Goal: Ask a question

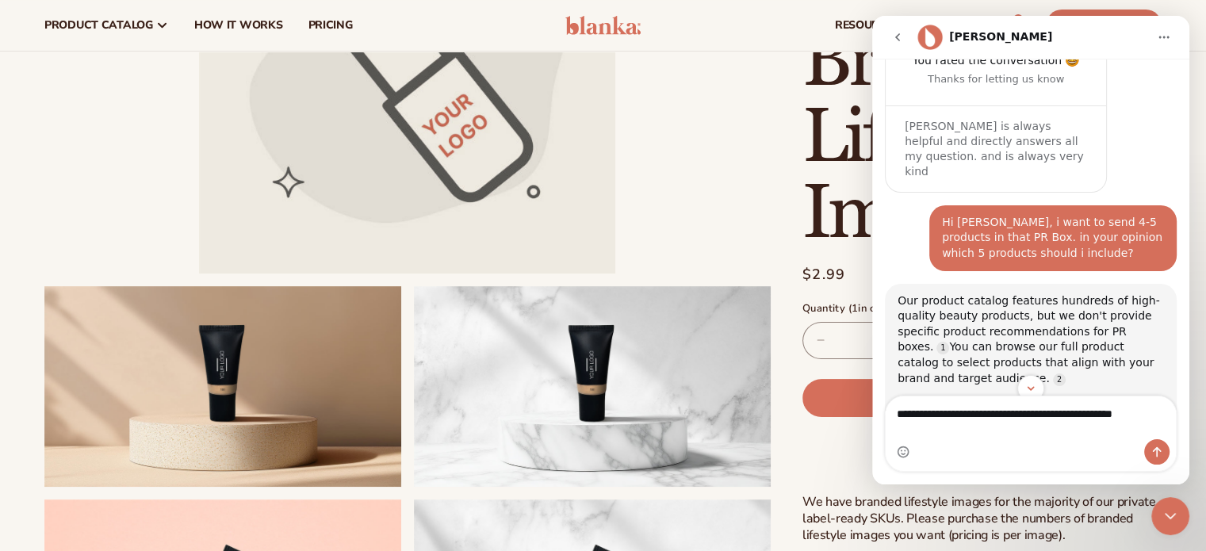
scroll to position [3452, 0]
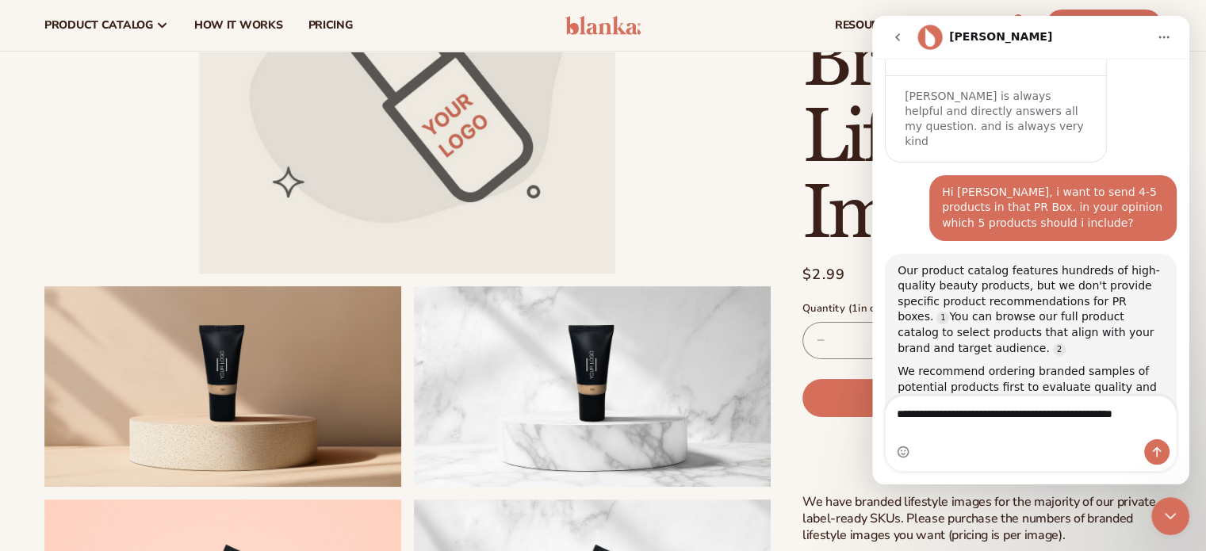
drag, startPoint x: 895, startPoint y: 431, endPoint x: 1217, endPoint y: 399, distance: 323.5
click html "[PERSON_NAME] Have a look around and message us if you have any questions! Hell…"
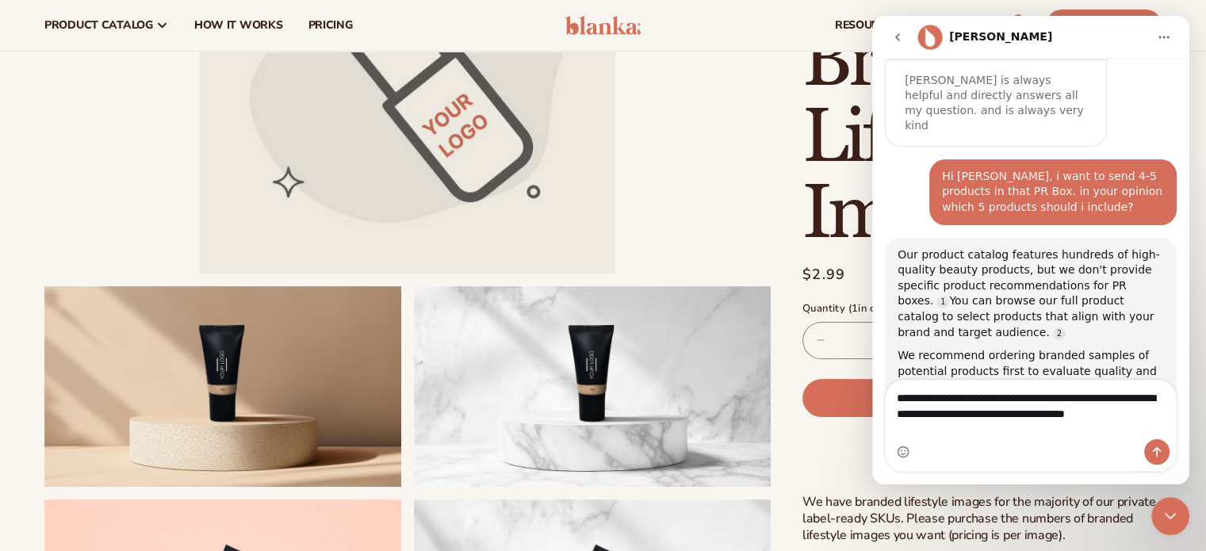
scroll to position [3484, 0]
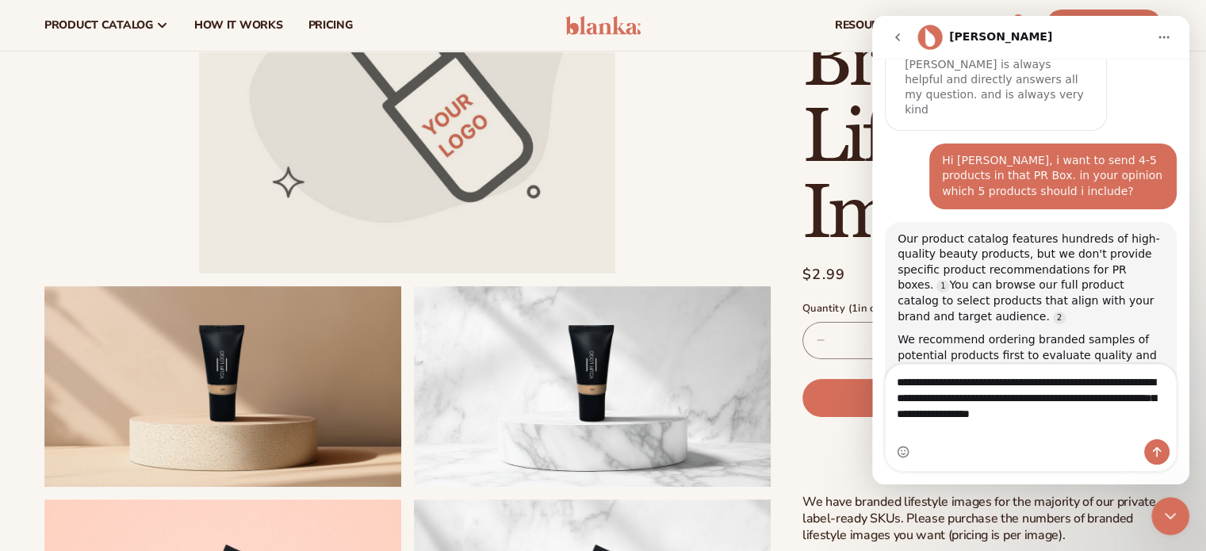
type textarea "**********"
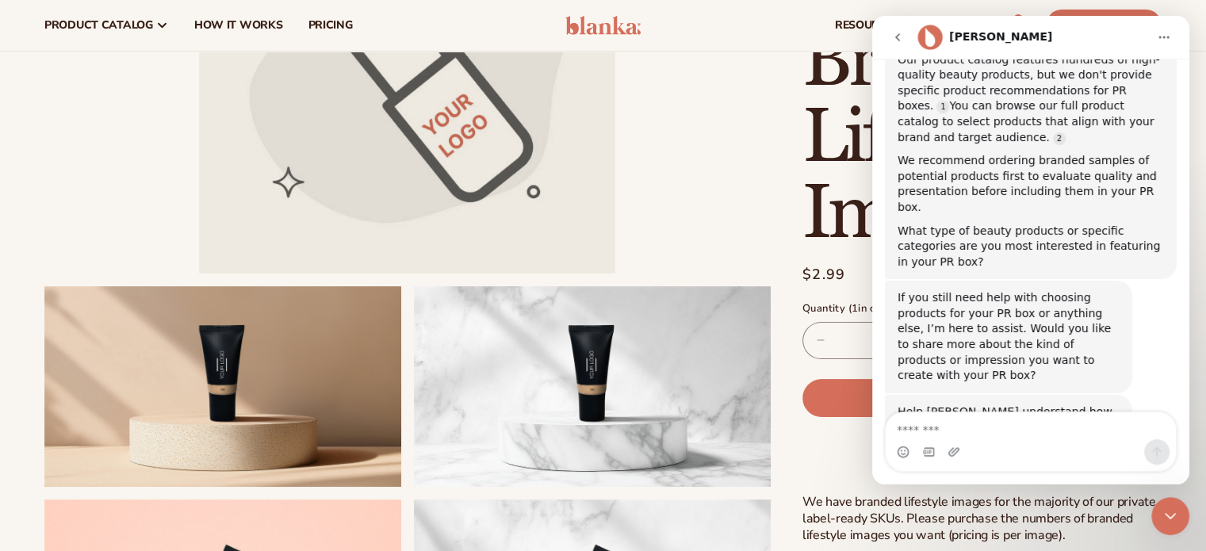
scroll to position [3790, 0]
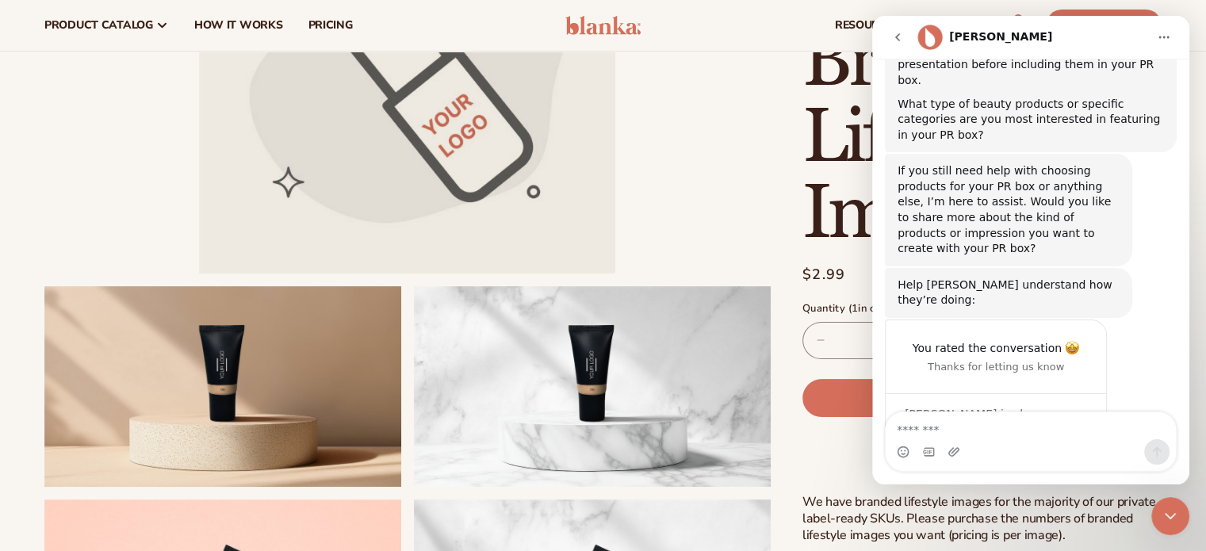
click at [951, 421] on textarea "Message…" at bounding box center [1031, 425] width 290 height 27
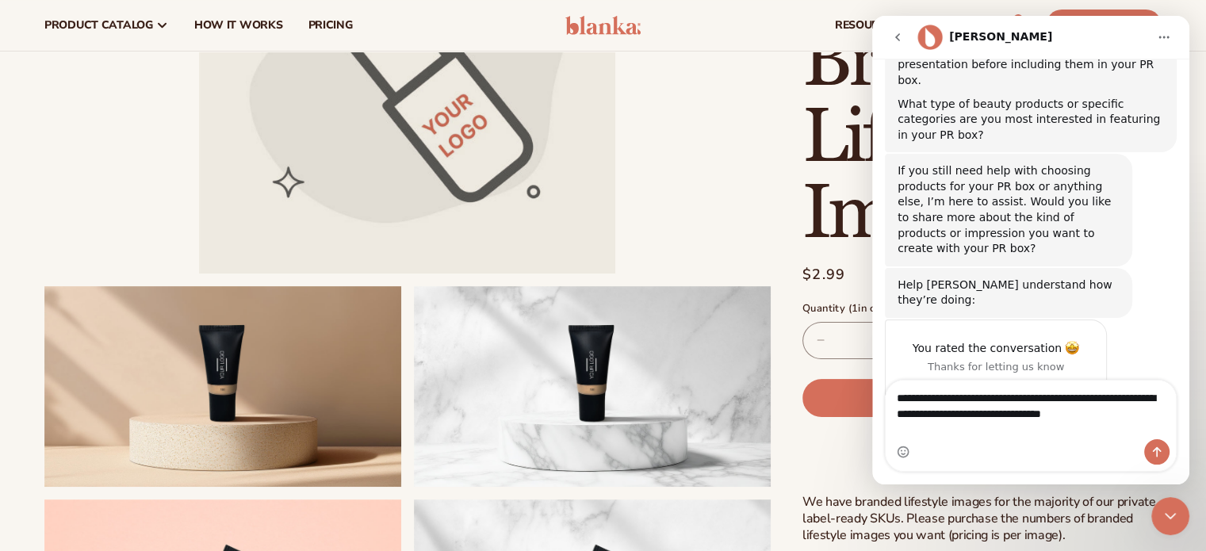
type textarea "**********"
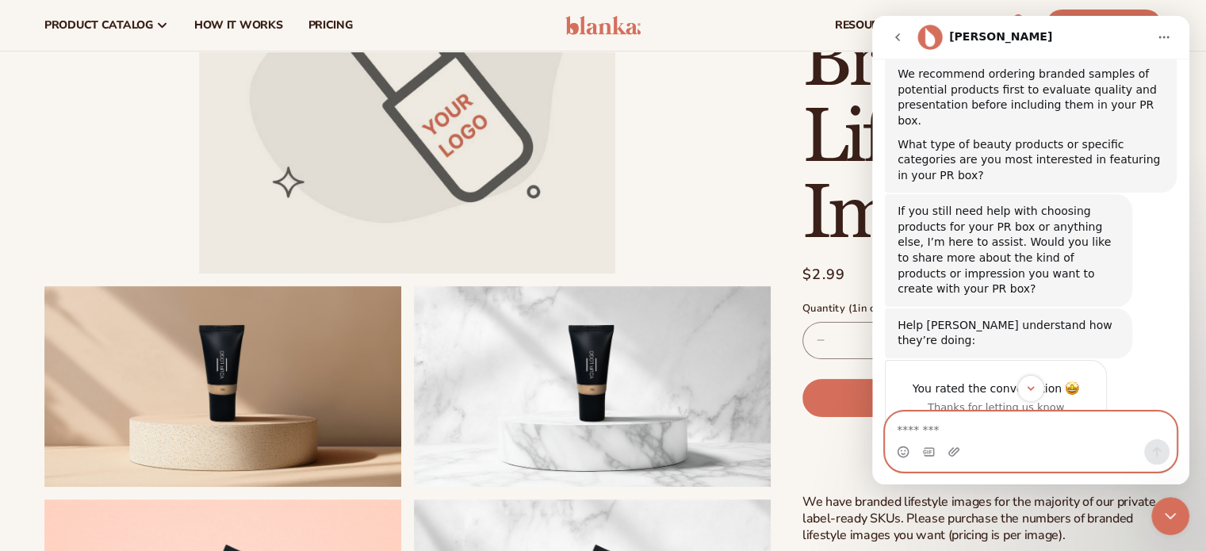
scroll to position [4014, 0]
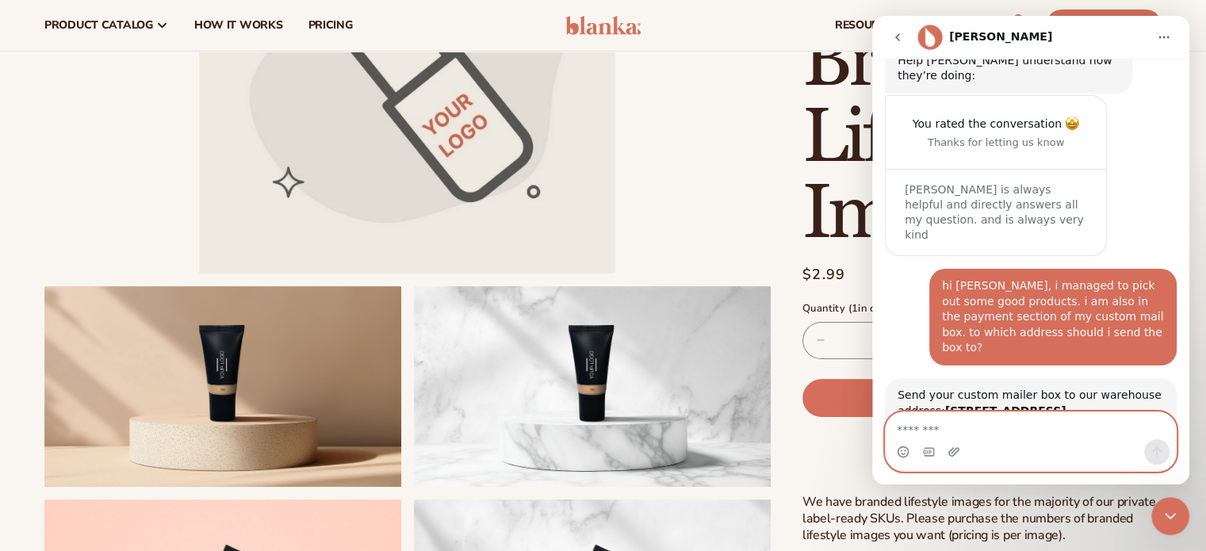
click at [1009, 430] on textarea "Message…" at bounding box center [1031, 425] width 290 height 27
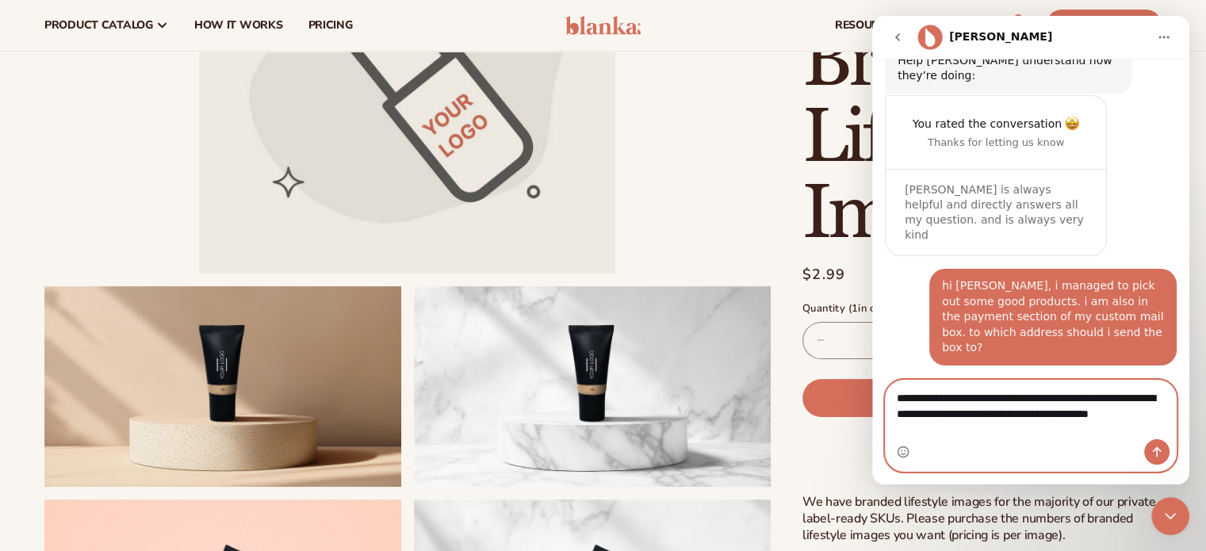
scroll to position [3998, 0]
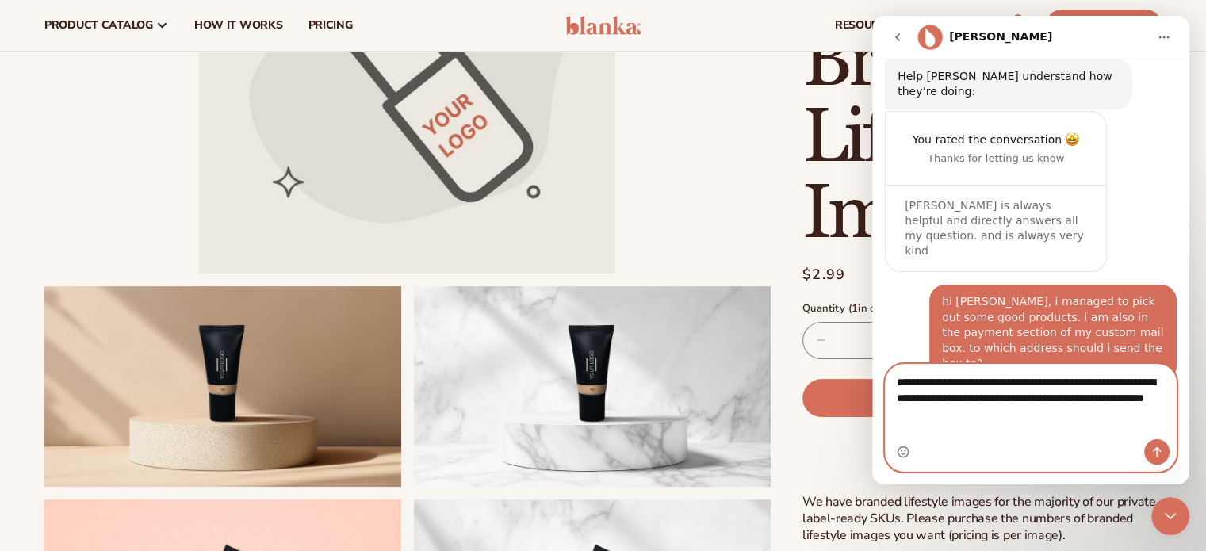
type textarea "**********"
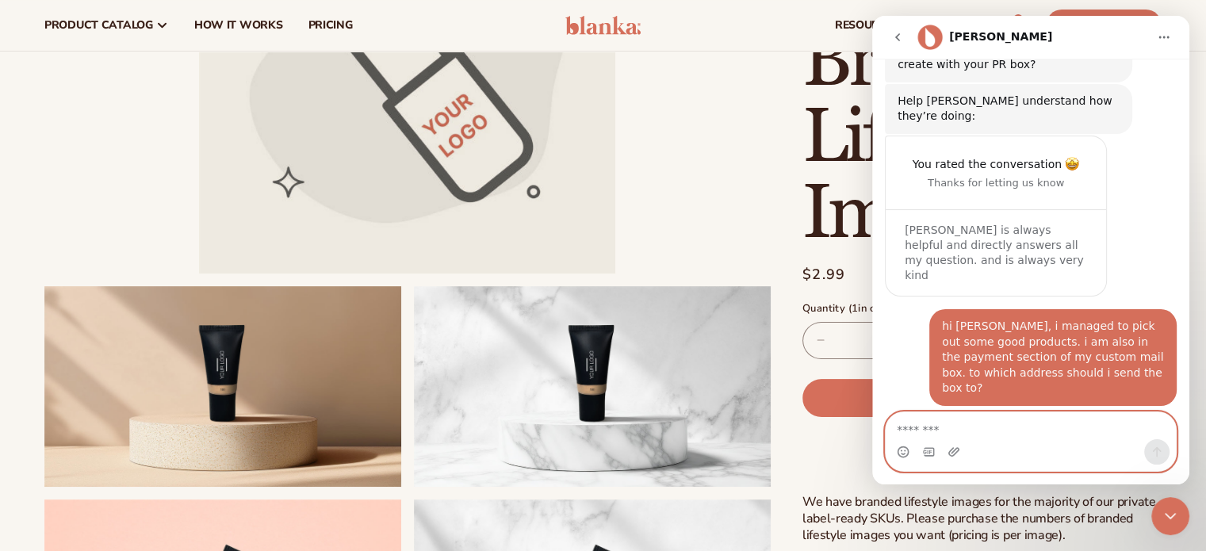
scroll to position [3710, 0]
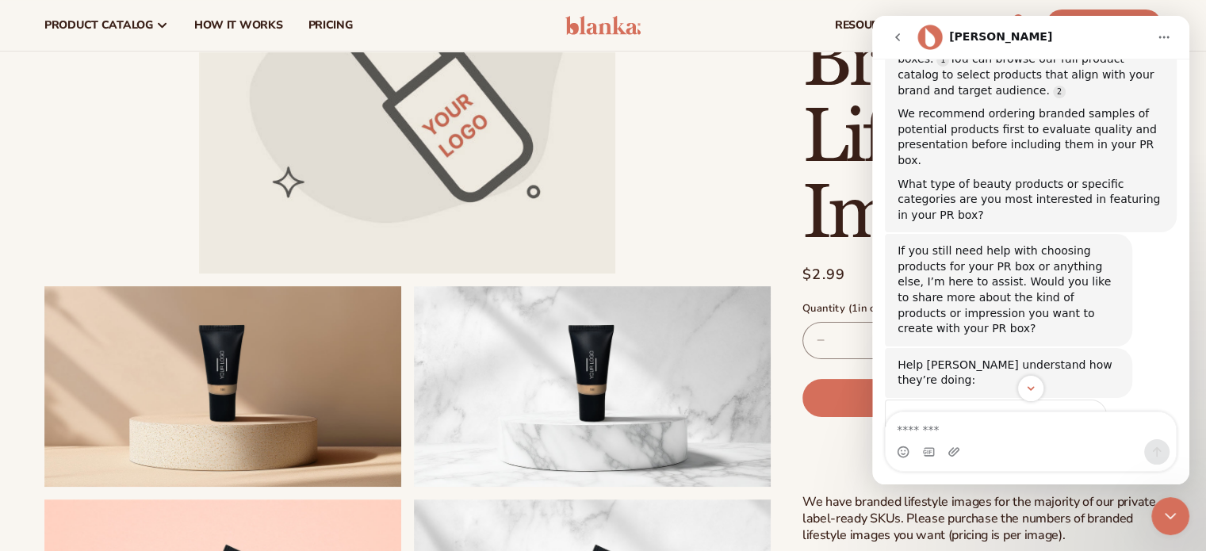
drag, startPoint x: 973, startPoint y: 273, endPoint x: 1047, endPoint y: 273, distance: 73.7
copy b "1380 [PERSON_NAME] St"
drag, startPoint x: 1130, startPoint y: 275, endPoint x: 914, endPoint y: 289, distance: 216.1
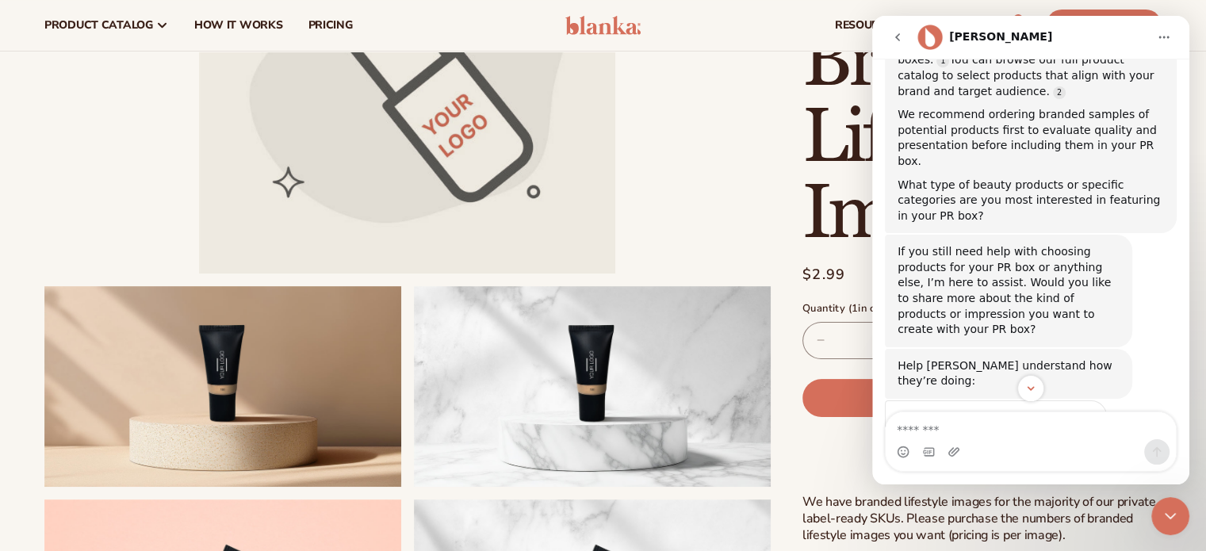
copy b "V5L 2P6"
